Goal: Transaction & Acquisition: Purchase product/service

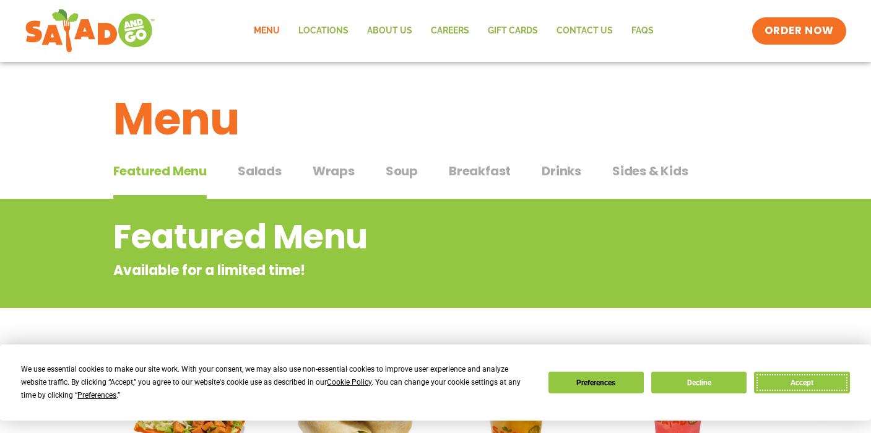
click at [822, 384] on button "Accept" at bounding box center [801, 382] width 95 height 22
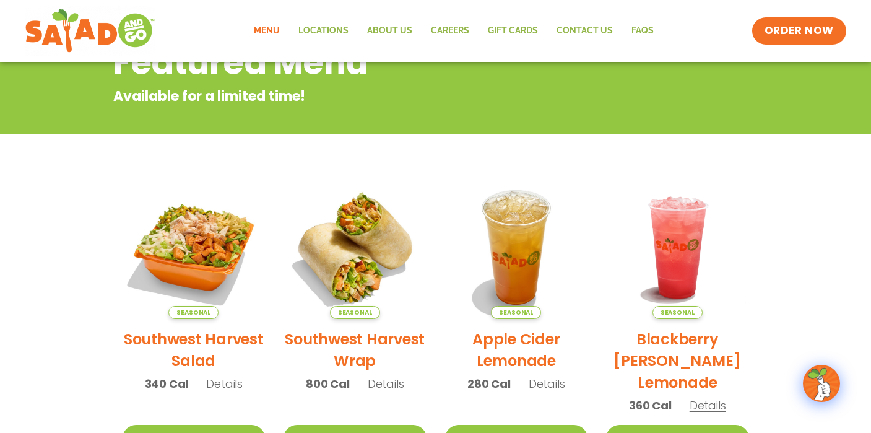
scroll to position [52, 0]
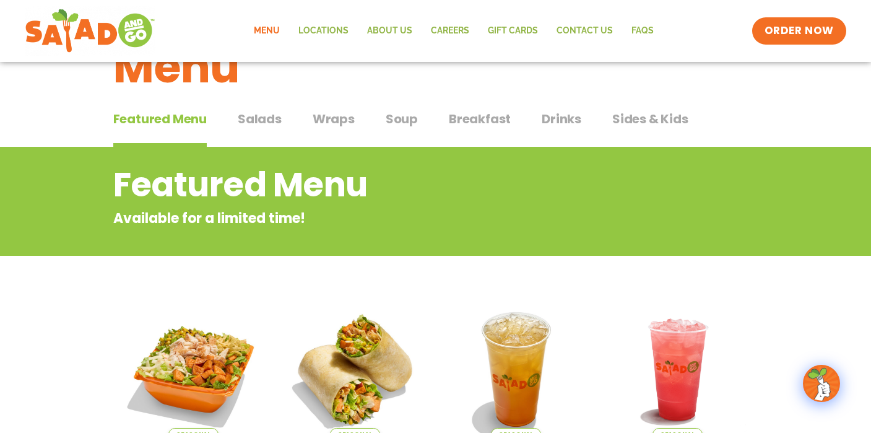
click at [266, 118] on span "Salads" at bounding box center [260, 119] width 44 height 19
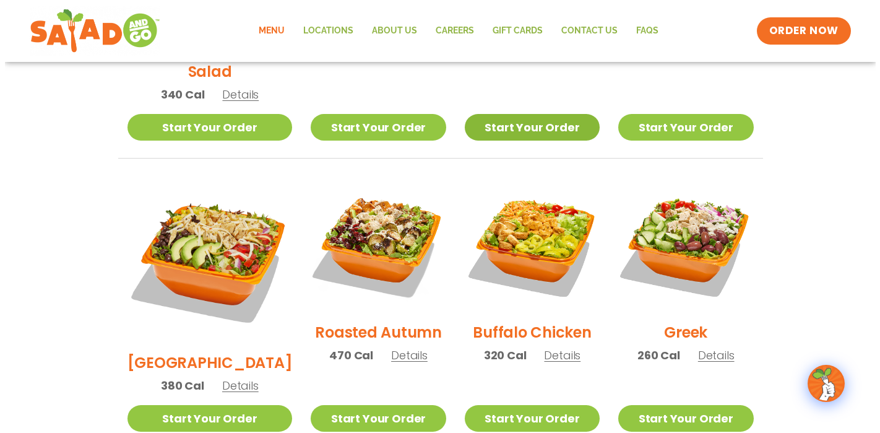
scroll to position [547, 0]
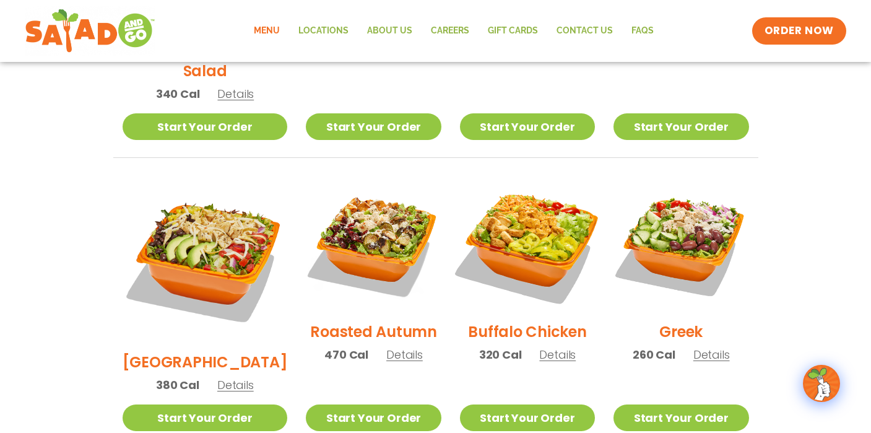
click at [519, 221] on img at bounding box center [527, 244] width 158 height 158
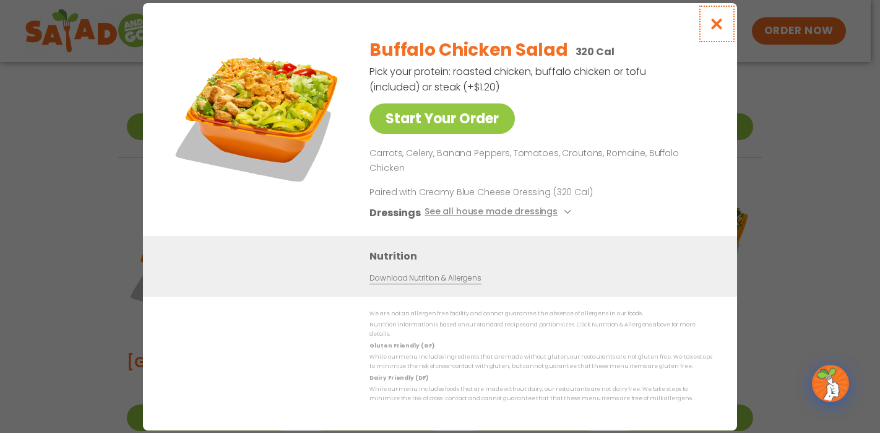
click at [720, 30] on icon "Close modal" at bounding box center [716, 23] width 15 height 13
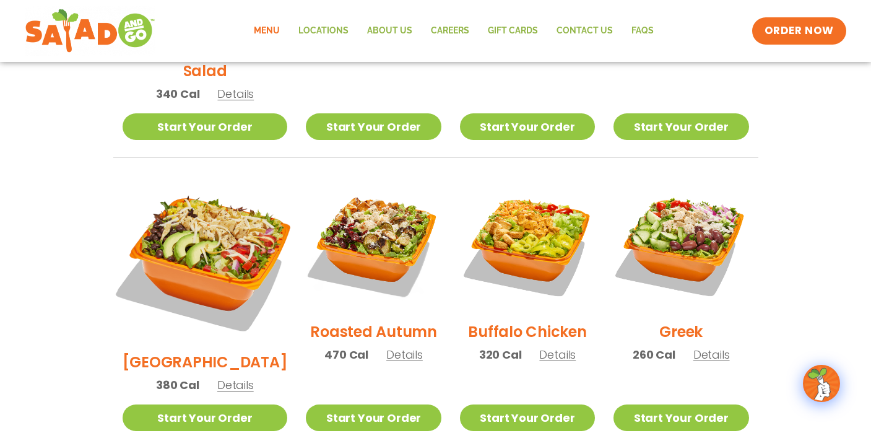
click at [199, 223] on img at bounding box center [205, 259] width 194 height 194
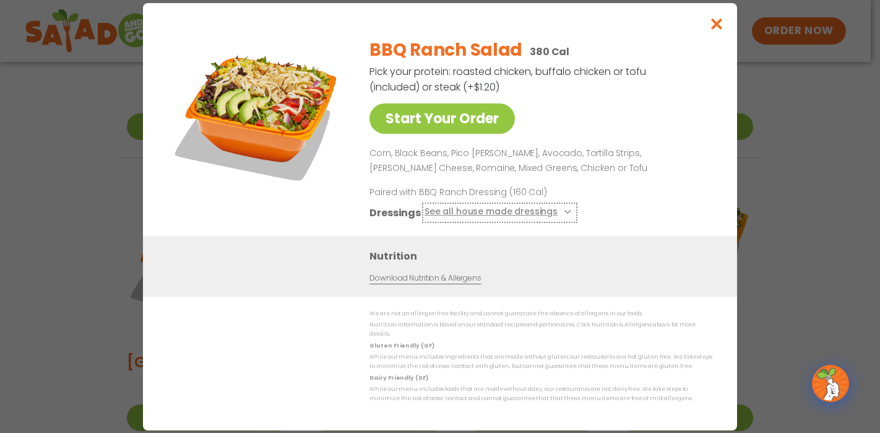
click at [488, 217] on button "See all house made dressings" at bounding box center [500, 211] width 150 height 15
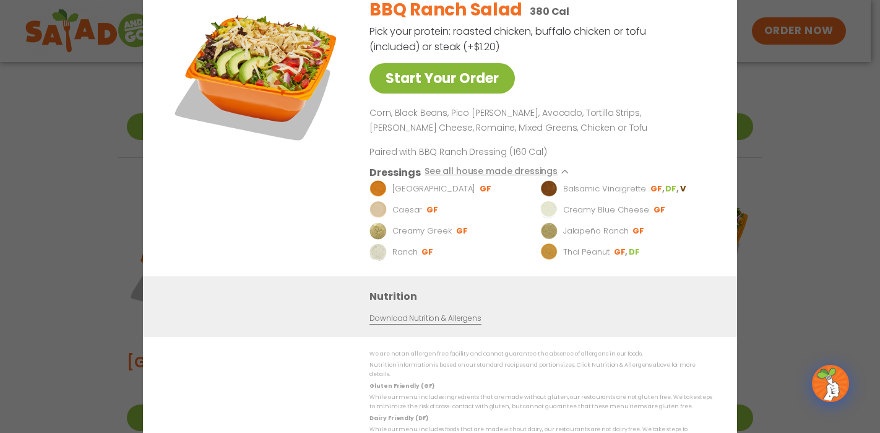
click at [447, 78] on link "Start Your Order" at bounding box center [441, 78] width 145 height 30
